Goal: Navigation & Orientation: Find specific page/section

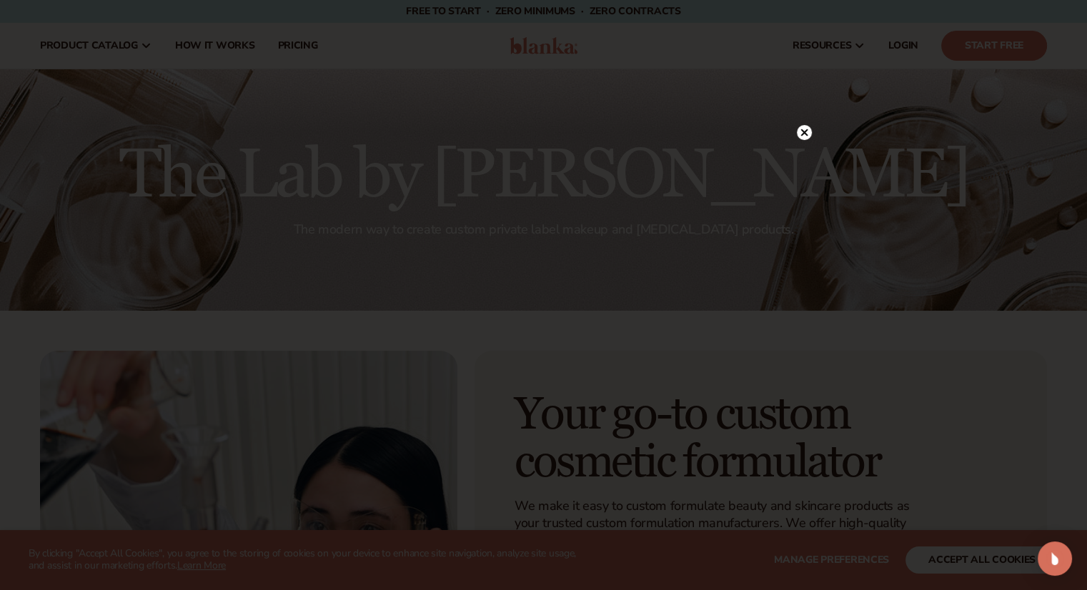
click at [803, 132] on icon at bounding box center [804, 132] width 7 height 7
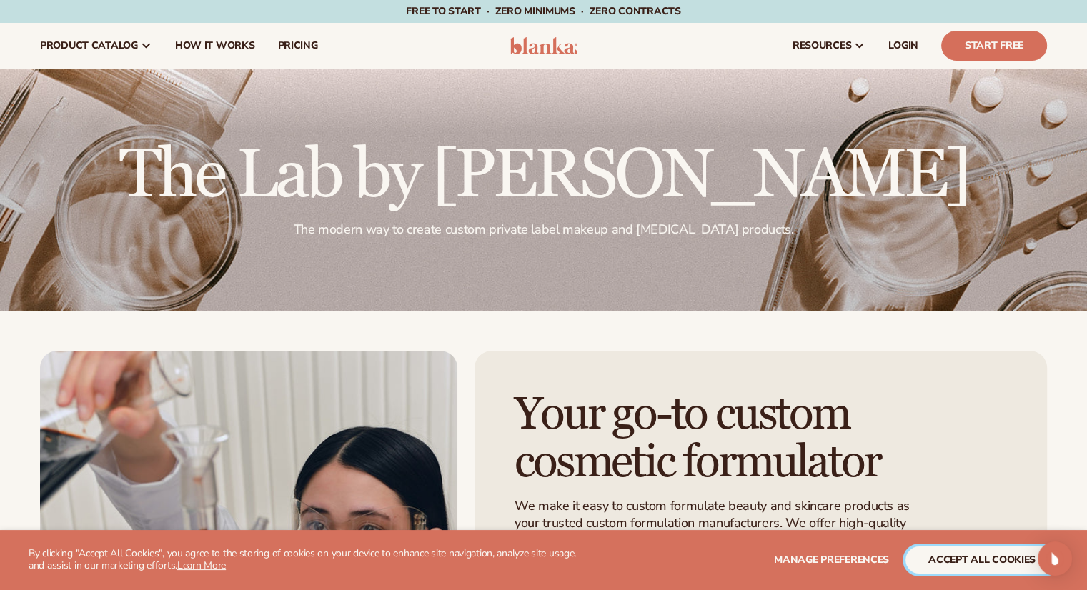
click at [989, 565] on button "accept all cookies" at bounding box center [982, 560] width 153 height 27
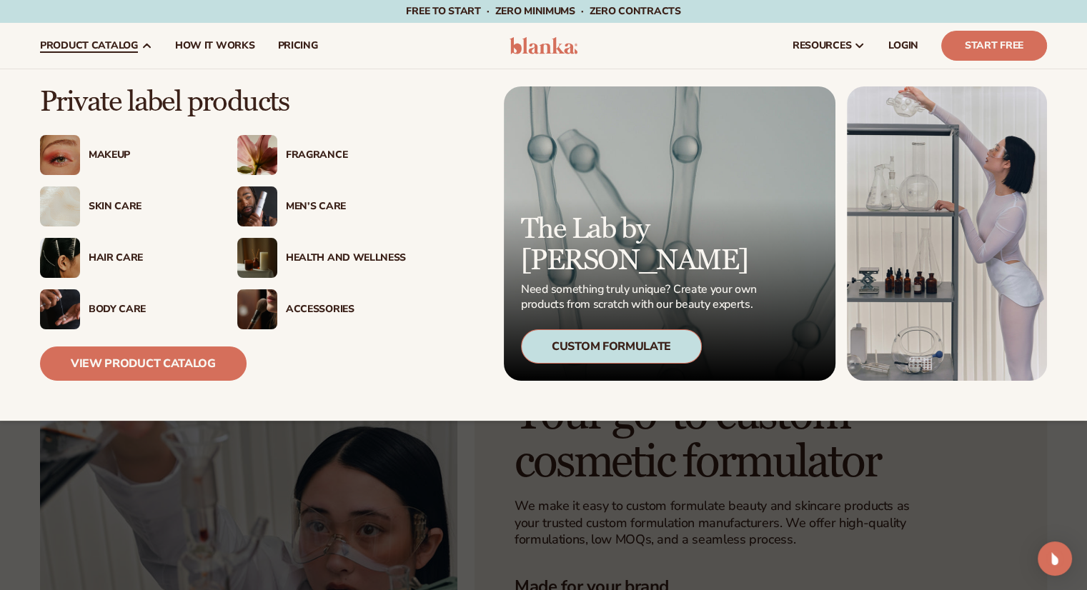
click at [321, 207] on div "Men’s Care" at bounding box center [346, 207] width 120 height 12
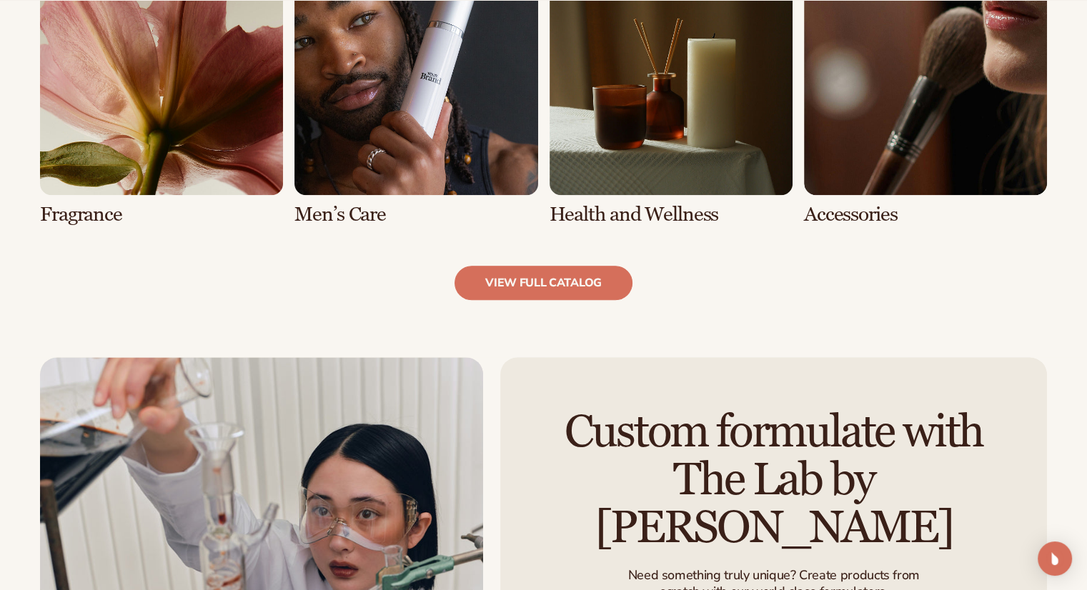
scroll to position [1434, 0]
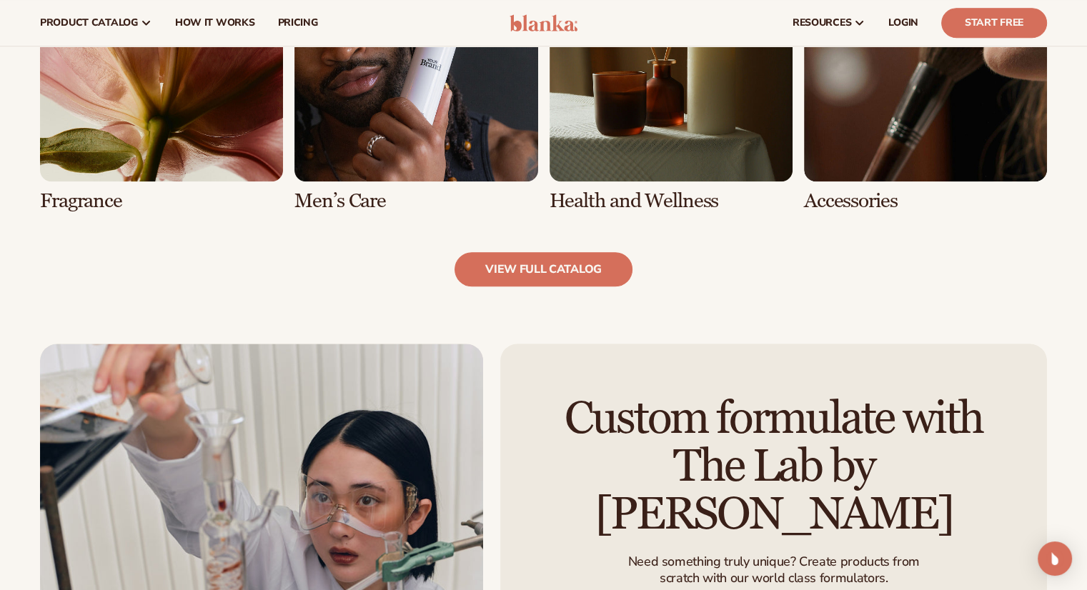
click at [447, 138] on link "6 / 8" at bounding box center [416, 76] width 243 height 274
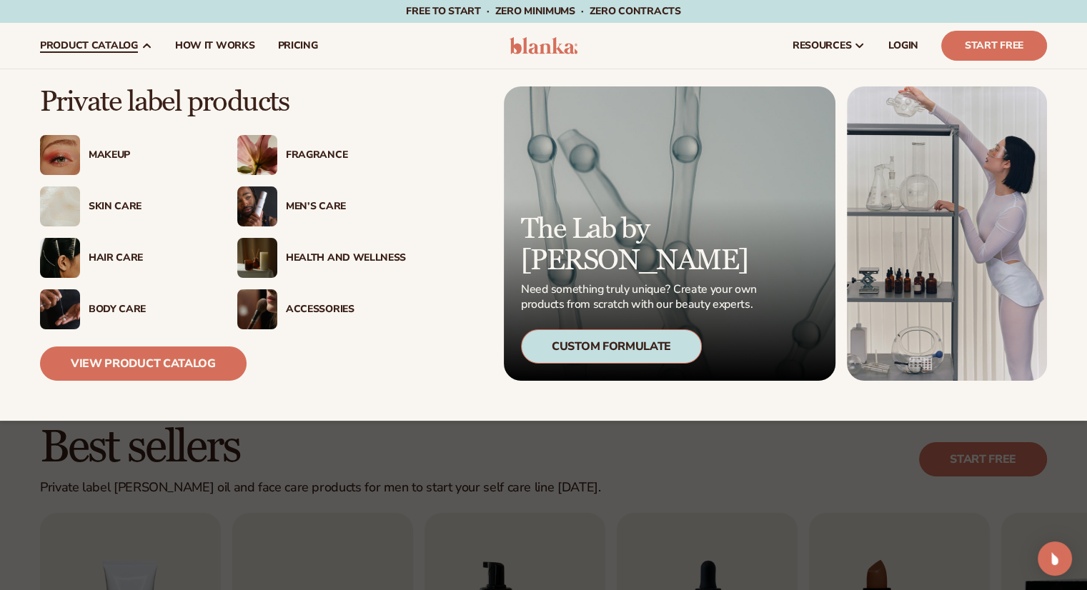
click at [118, 266] on div "Hair Care" at bounding box center [124, 258] width 169 height 40
click at [350, 148] on div "Fragrance" at bounding box center [321, 155] width 169 height 40
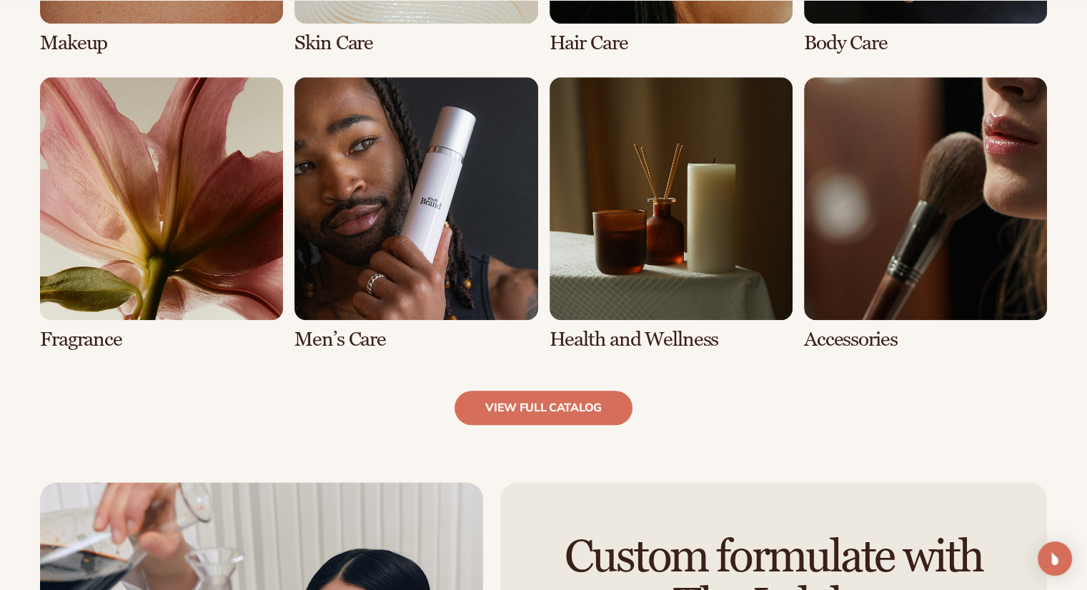
scroll to position [1301, 0]
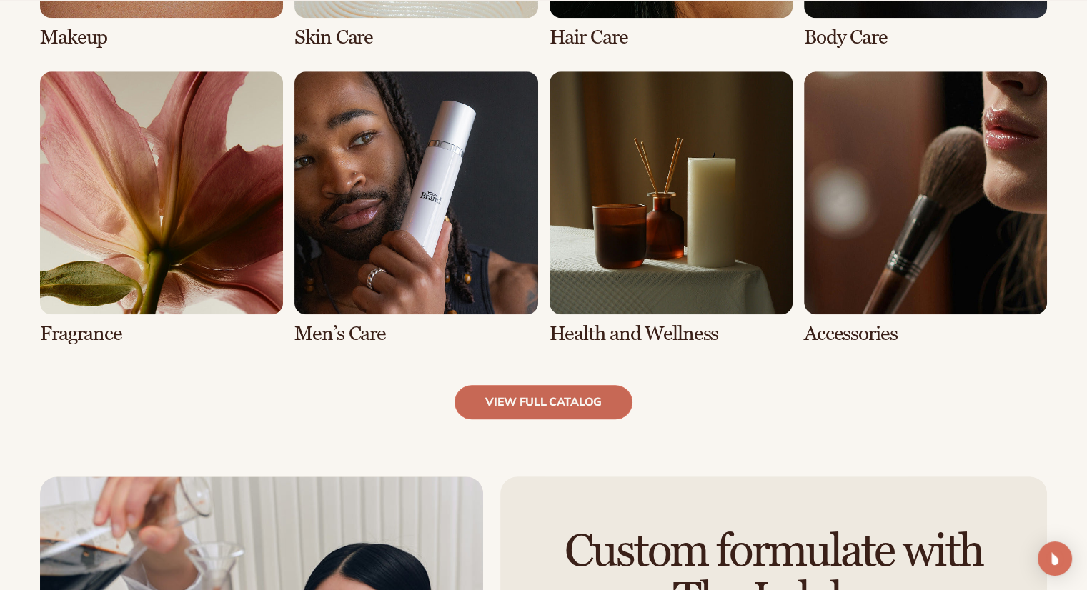
click at [518, 388] on link "view full catalog" at bounding box center [544, 402] width 178 height 34
